Goal: Task Accomplishment & Management: Use online tool/utility

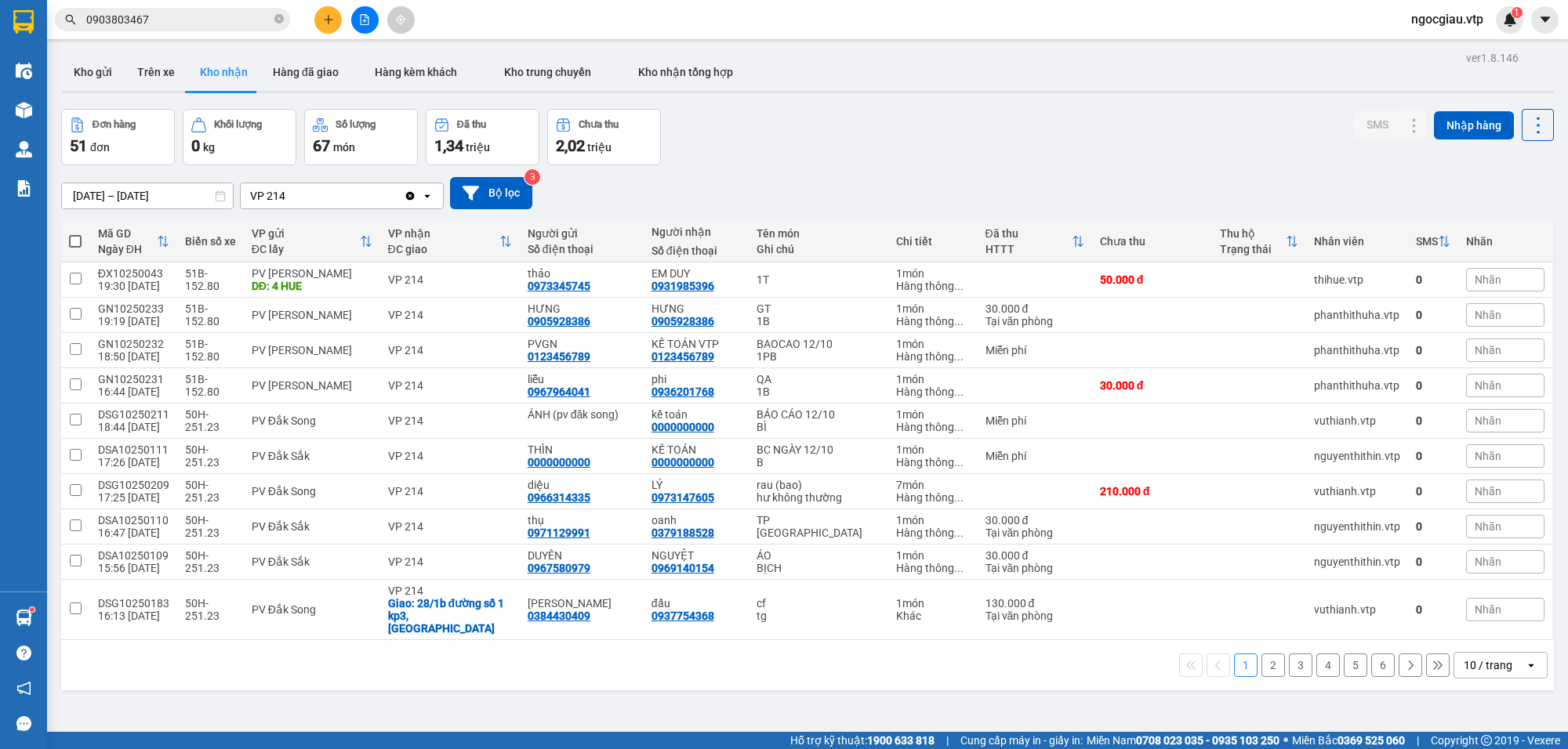
click at [175, 25] on input "0903803467" at bounding box center [178, 19] width 185 height 17
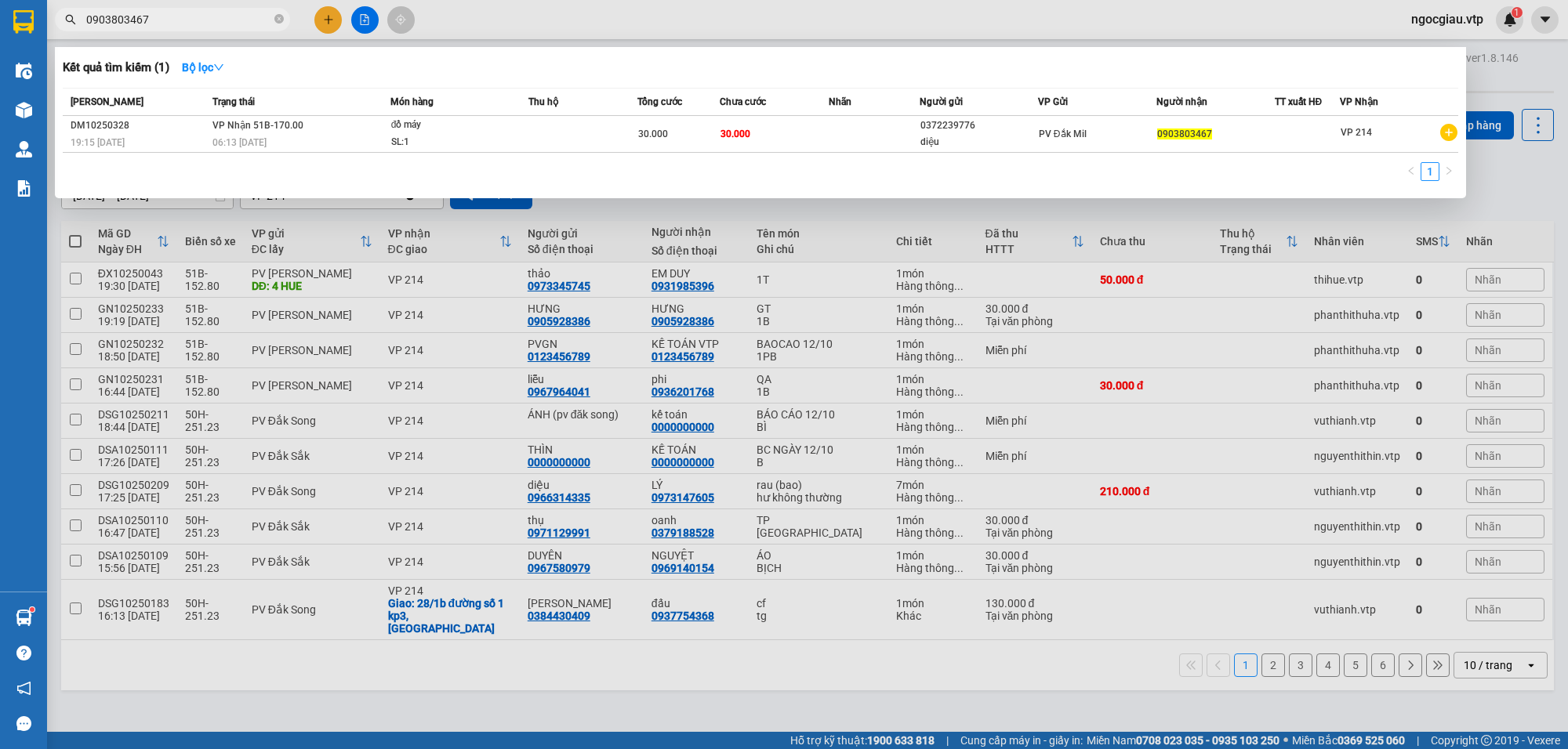
click at [176, 25] on input "0903803467" at bounding box center [178, 19] width 185 height 17
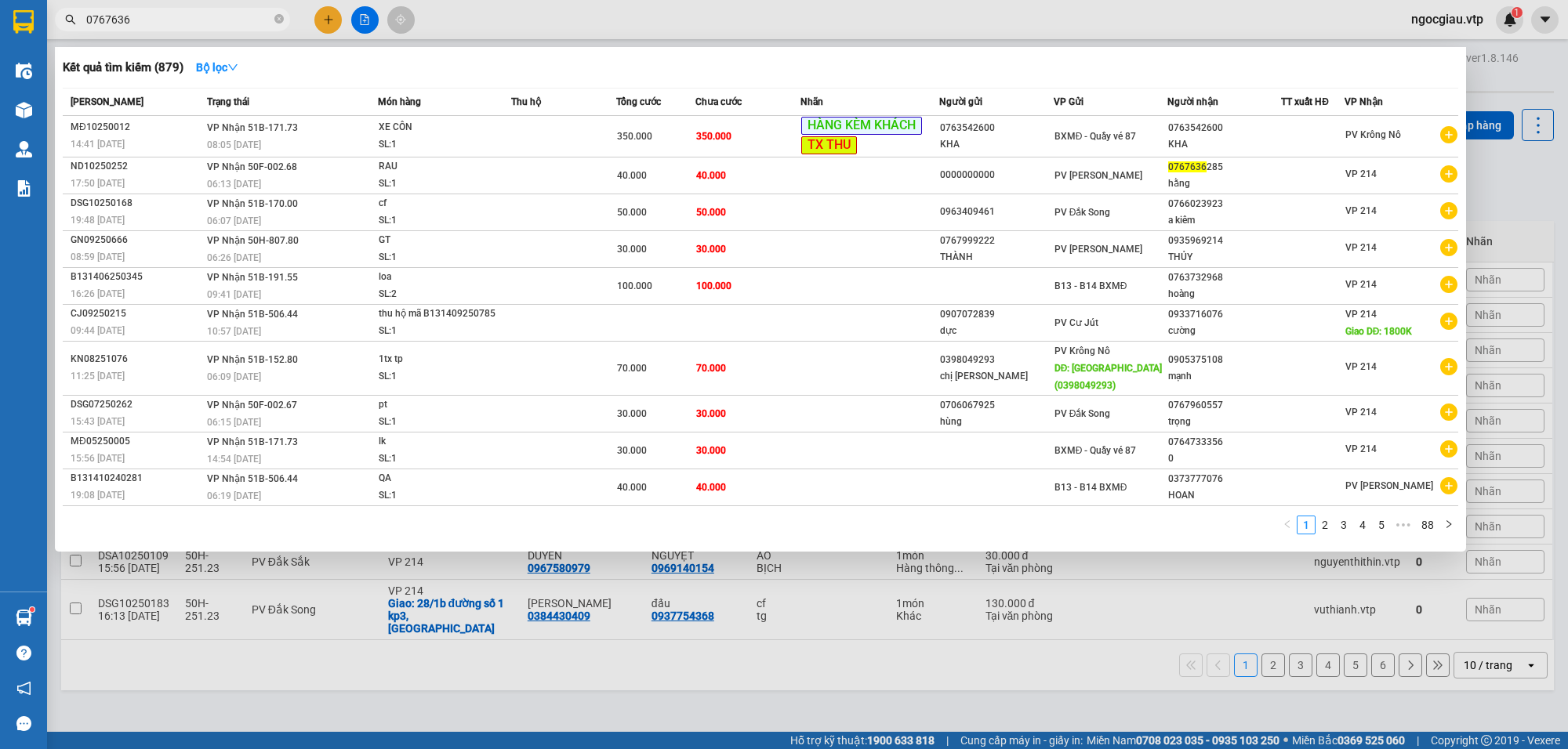
type input "0767636"
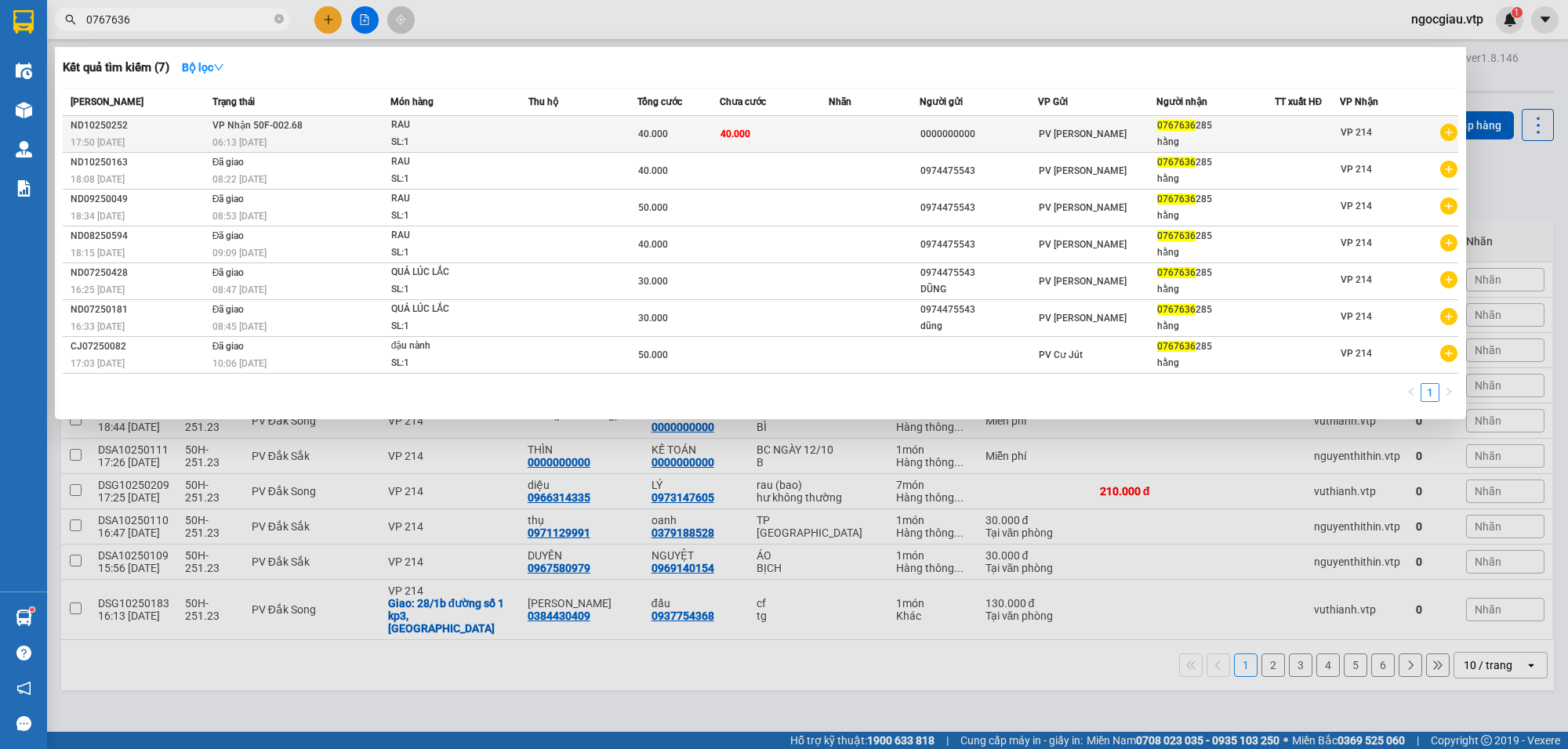
click at [833, 126] on td at bounding box center [874, 134] width 91 height 37
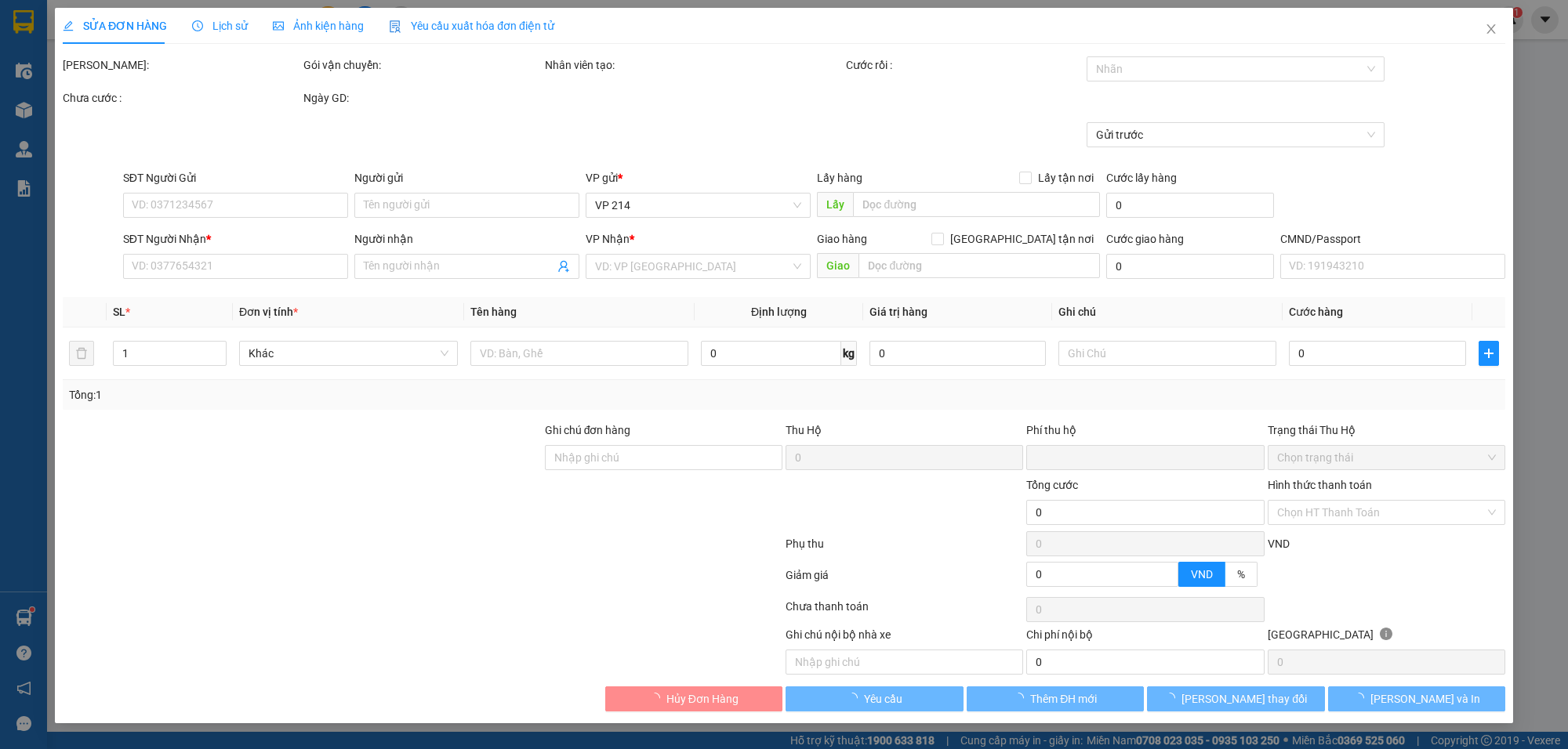
type input "2.000"
type input "0000000000"
type input "0767636285"
type input "hằng"
type input "0"
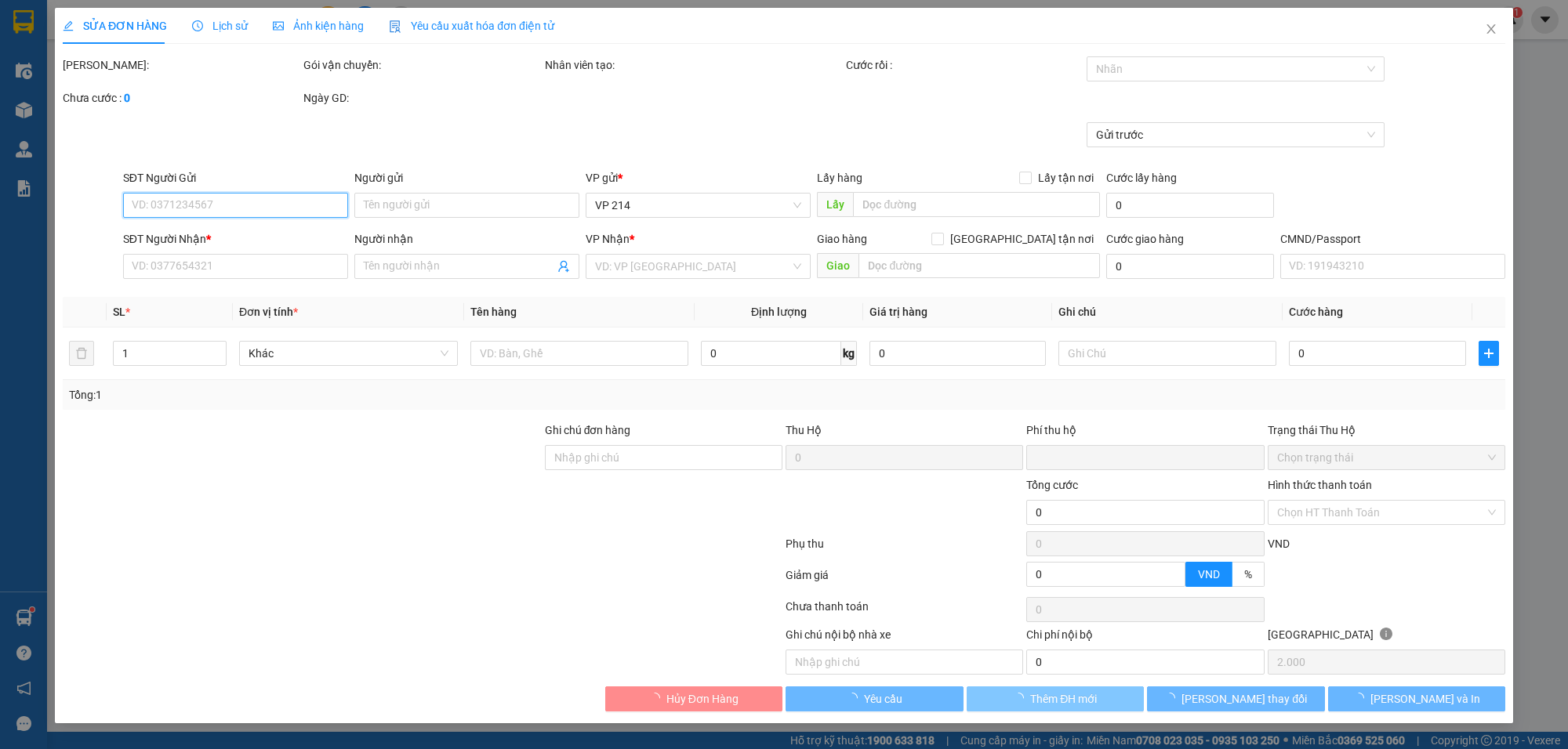
type input "40.000"
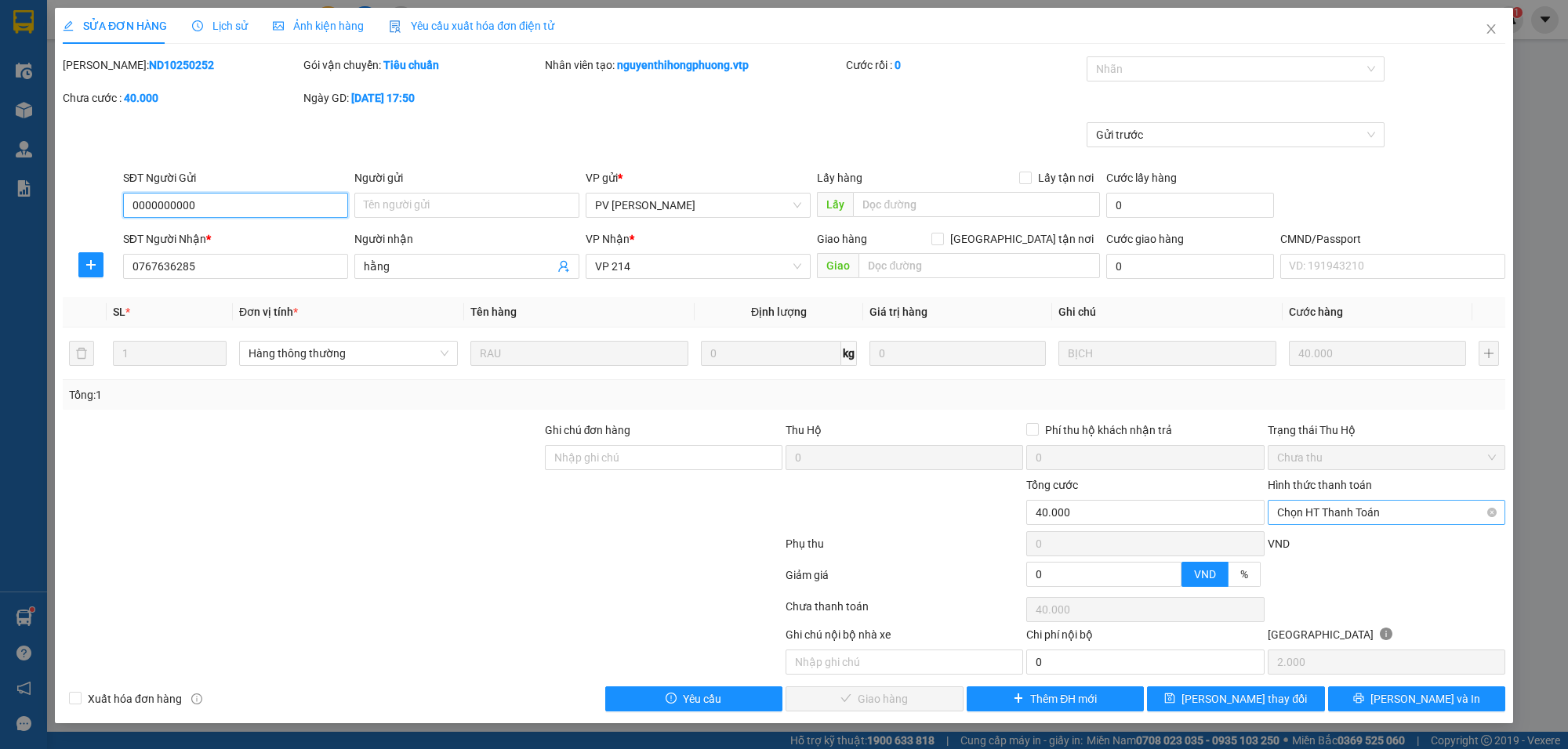
click at [1315, 512] on span "Chọn HT Thanh Toán" at bounding box center [1386, 512] width 218 height 24
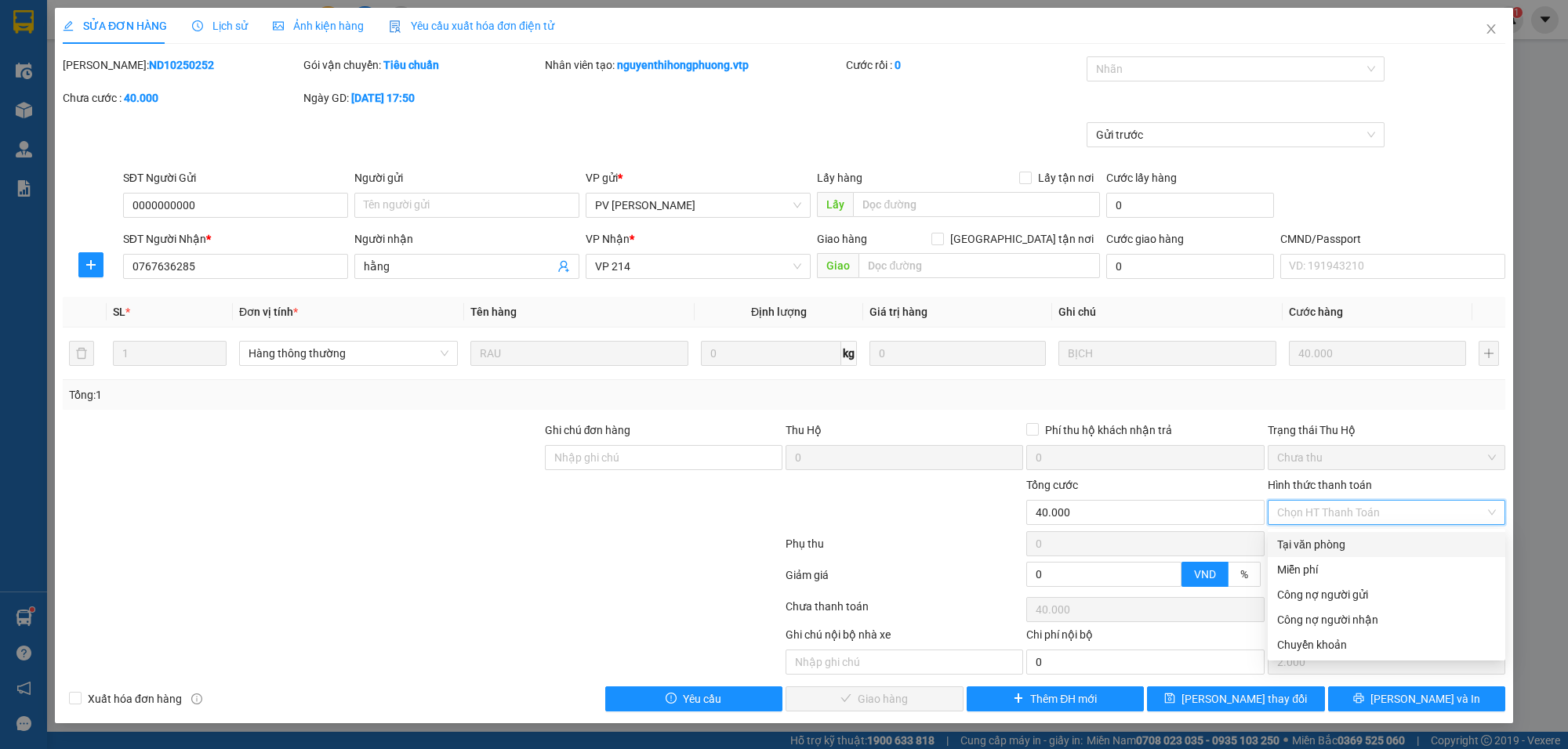
click at [1303, 549] on div "Tại văn phòng" at bounding box center [1386, 544] width 218 height 17
type input "0"
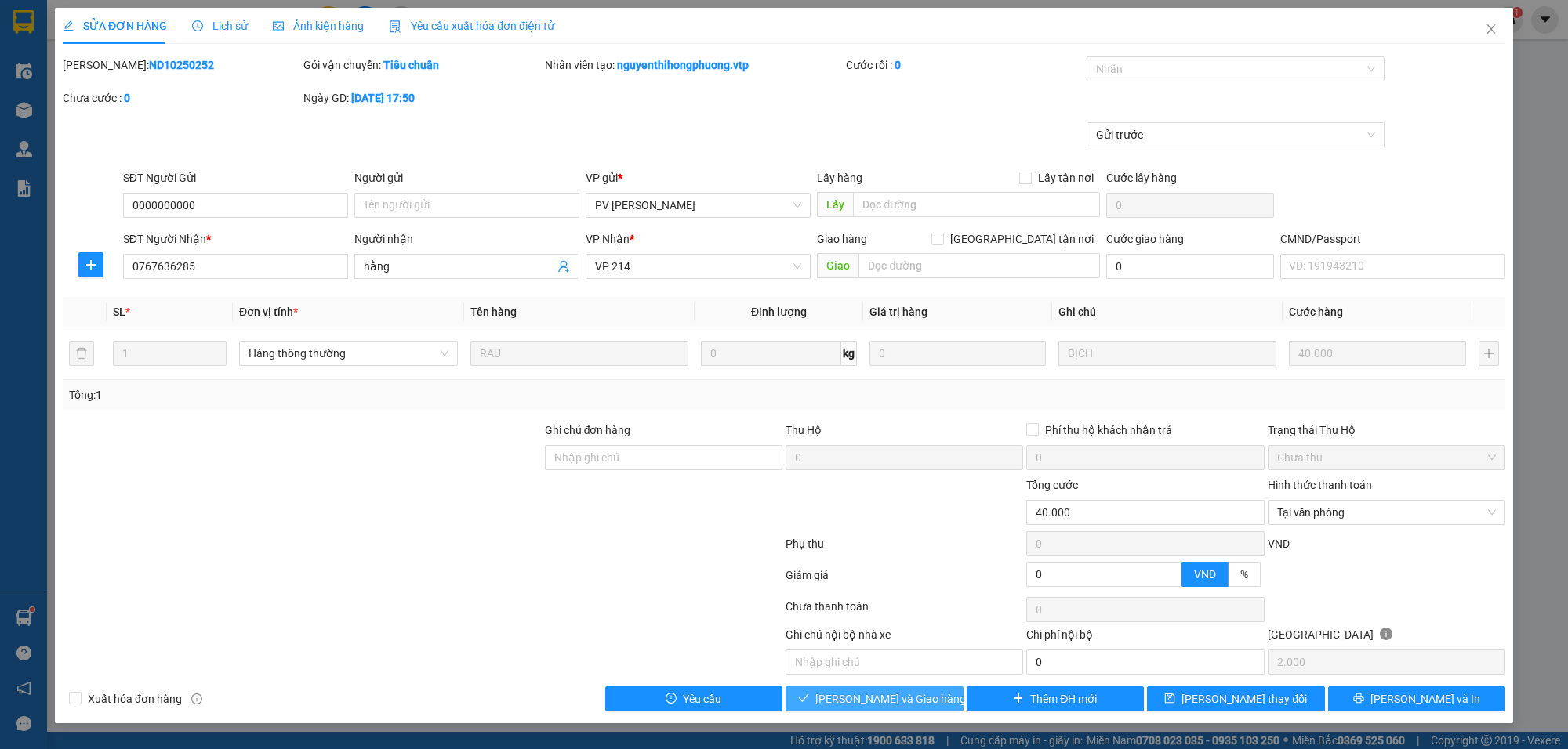
click at [860, 700] on span "[PERSON_NAME] và Giao hàng" at bounding box center [891, 699] width 151 height 17
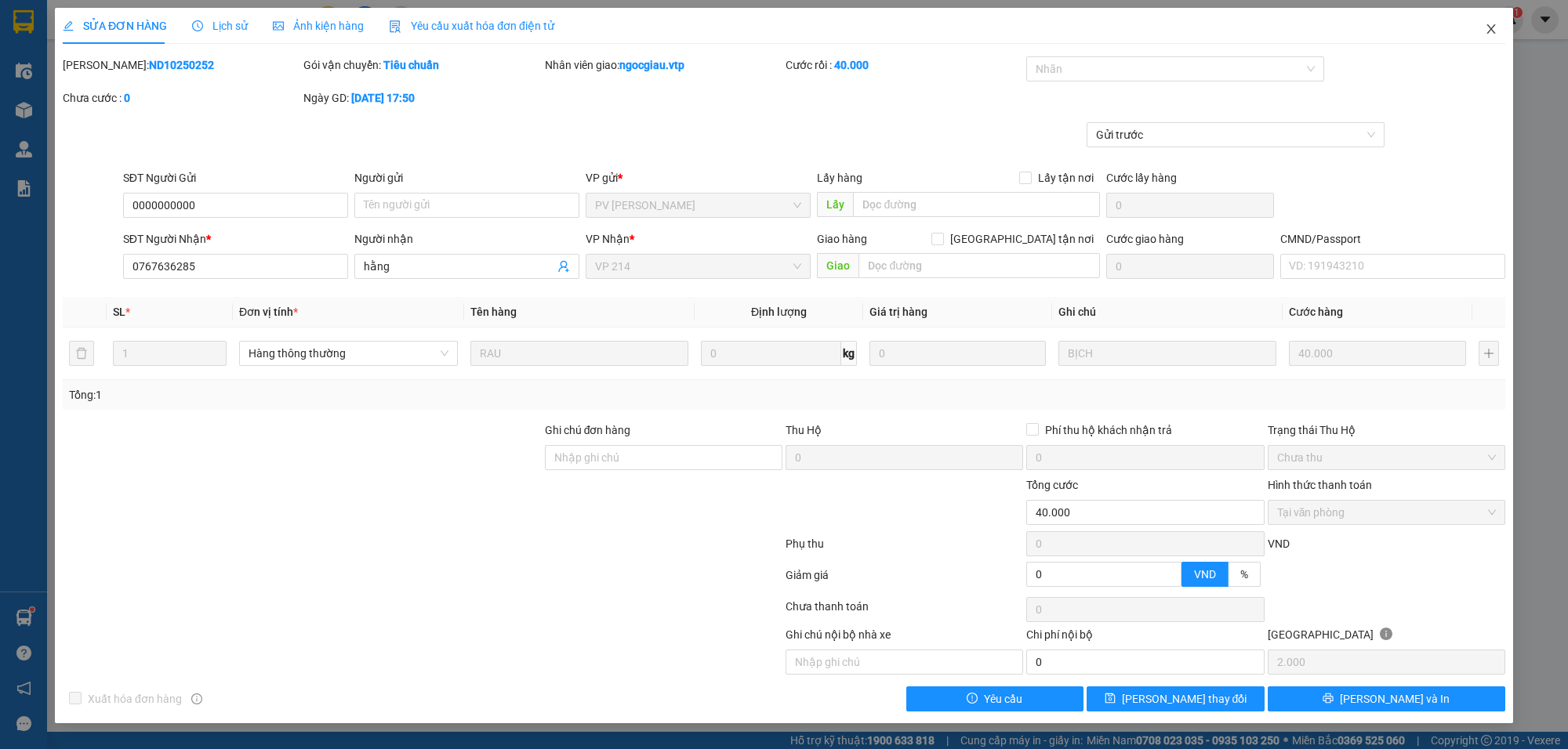
click at [1492, 28] on icon "close" at bounding box center [1490, 29] width 8 height 9
